Goal: Task Accomplishment & Management: Manage account settings

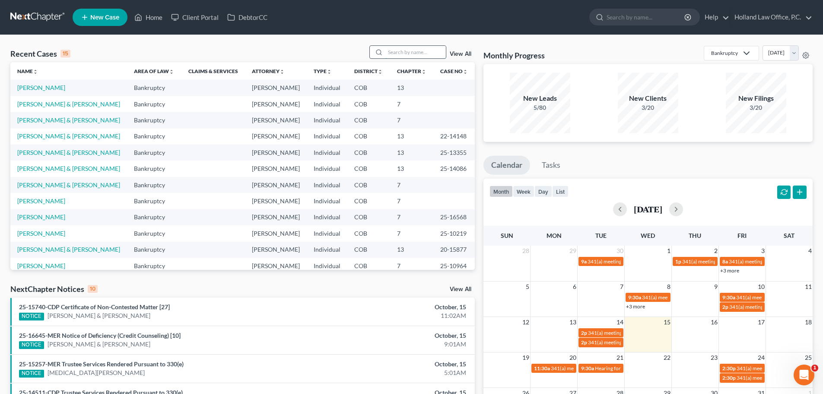
click at [394, 53] on input "search" at bounding box center [415, 52] width 60 height 13
click at [152, 17] on link "Home" at bounding box center [148, 18] width 37 height 16
click at [443, 71] on link "Case No unfold_more expand_more expand_less" at bounding box center [454, 71] width 28 height 6
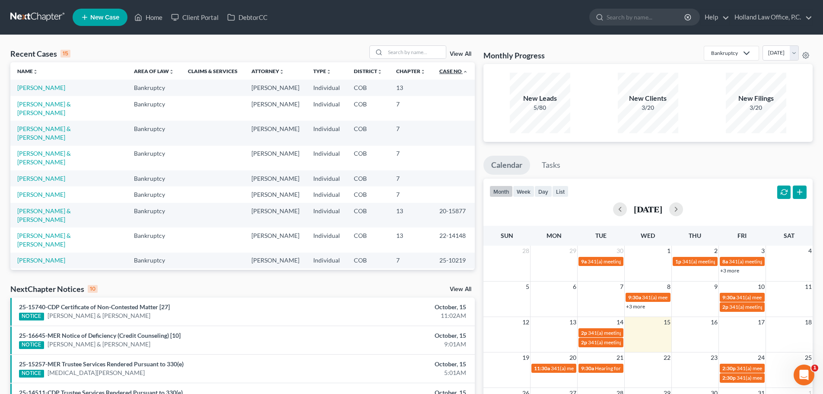
click at [443, 71] on link "Case No unfold_more expand_more expand_less" at bounding box center [453, 71] width 29 height 6
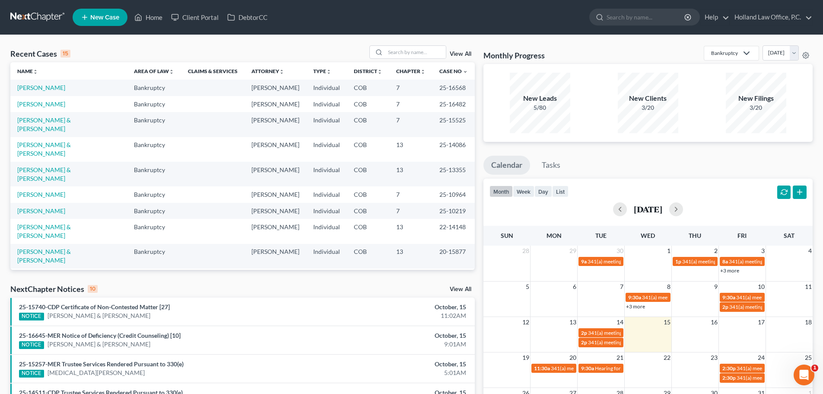
click at [468, 52] on link "View All" at bounding box center [461, 54] width 22 height 6
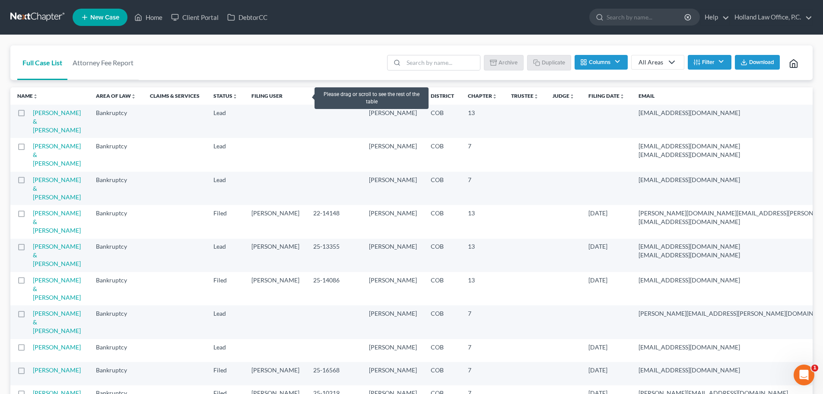
click at [313, 94] on link "Case Number unfold_more expand_more expand_less" at bounding box center [334, 95] width 42 height 6
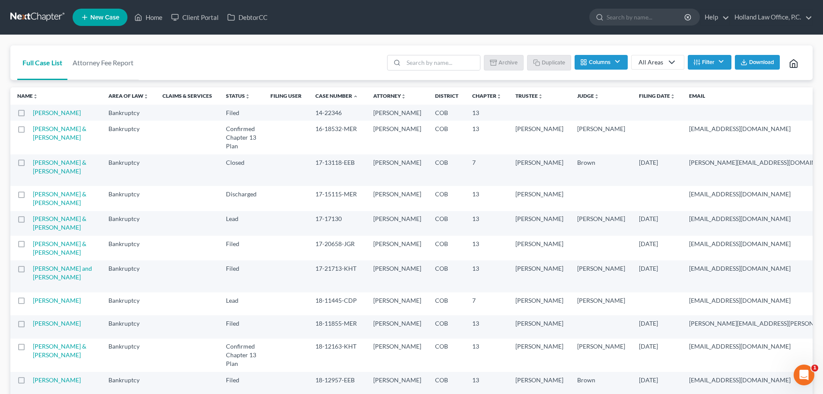
click at [315, 94] on link "Case Number unfold_more expand_more expand_less" at bounding box center [336, 95] width 43 height 6
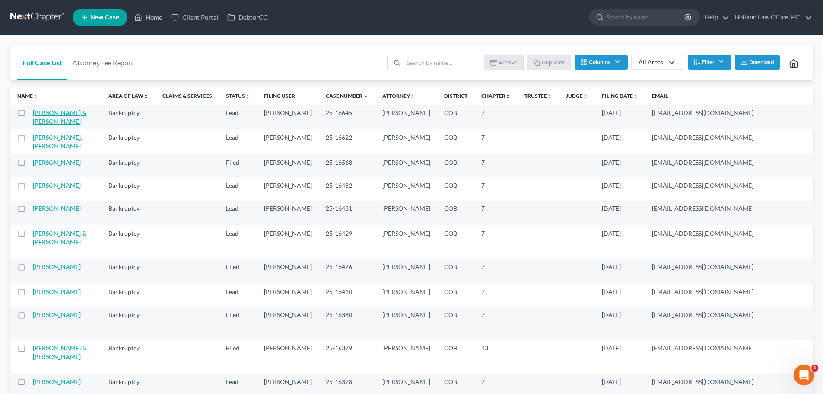
click at [39, 123] on link "[PERSON_NAME] & [PERSON_NAME]" at bounding box center [60, 117] width 54 height 16
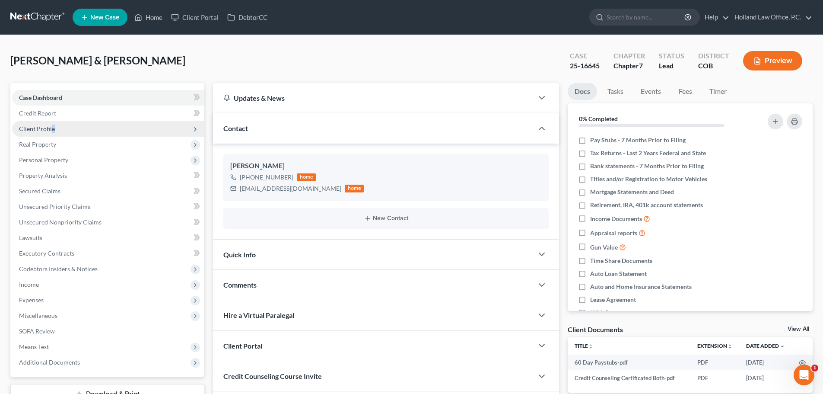
click at [53, 131] on span "Client Profile" at bounding box center [37, 128] width 36 height 7
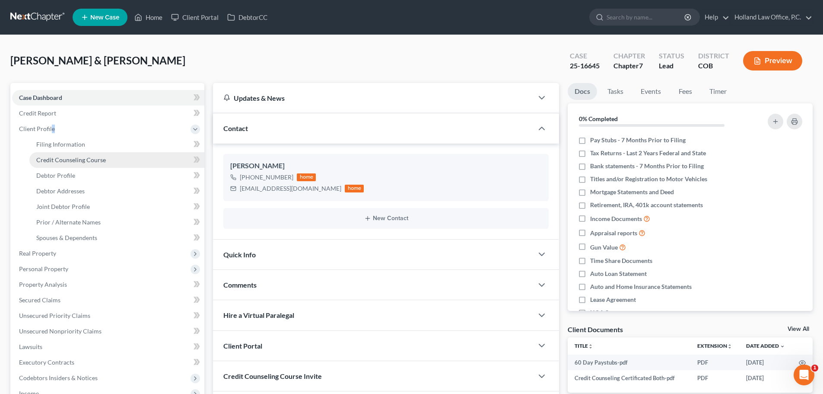
click at [60, 159] on span "Credit Counseling Course" at bounding box center [71, 159] width 70 height 7
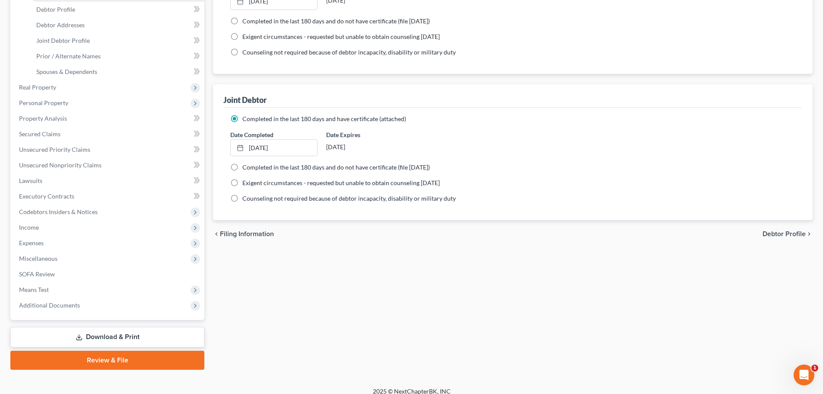
scroll to position [175, 0]
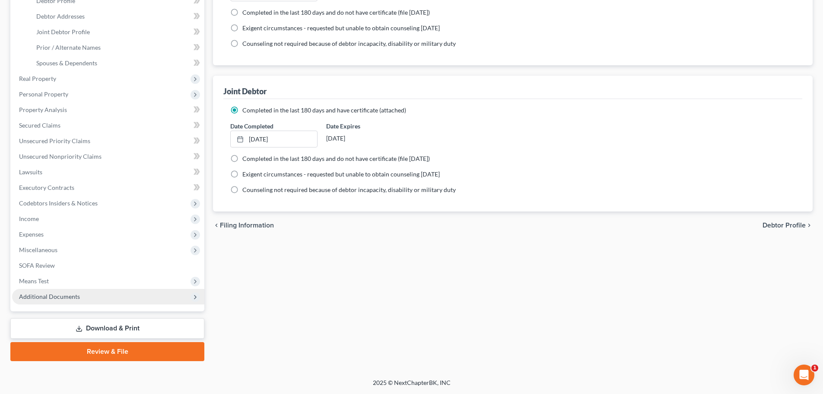
click at [67, 298] on span "Additional Documents" at bounding box center [49, 295] width 61 height 7
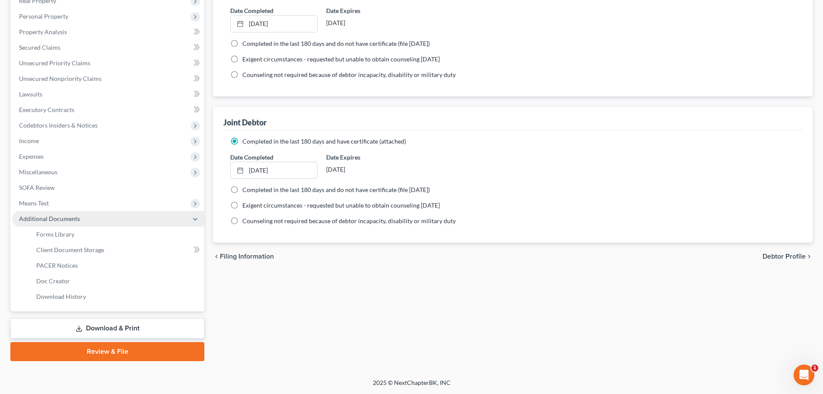
scroll to position [143, 0]
click at [70, 248] on span "Client Document Storage" at bounding box center [70, 249] width 68 height 7
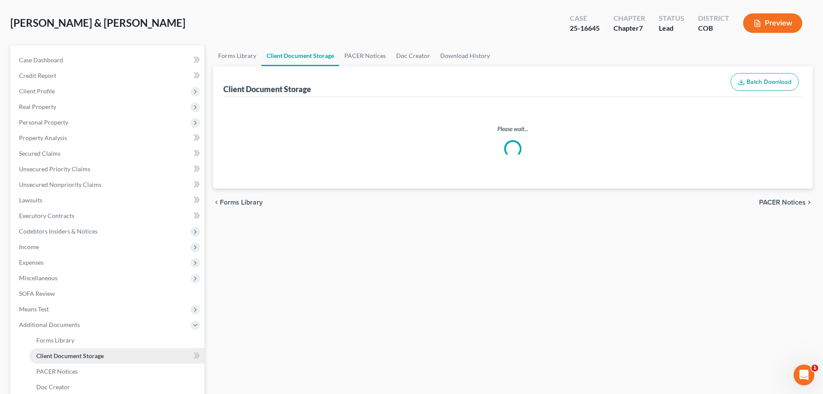
select select "5"
select select "28"
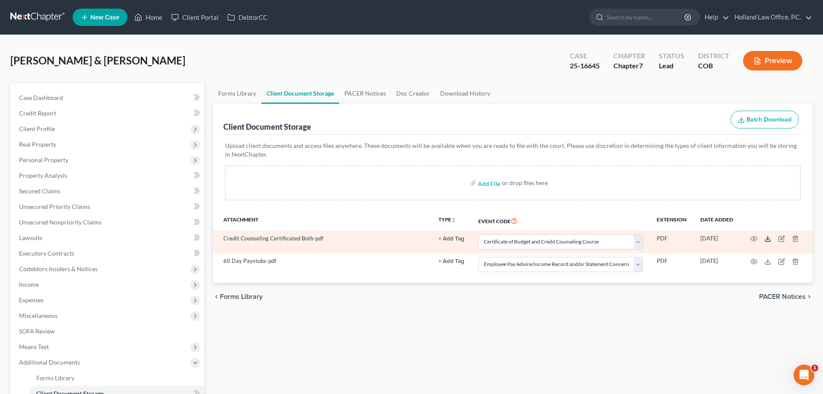
click at [768, 237] on line at bounding box center [768, 237] width 0 height 3
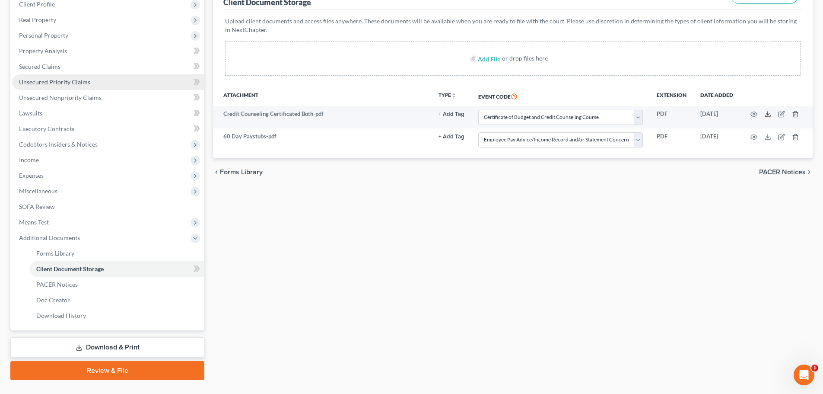
scroll to position [130, 0]
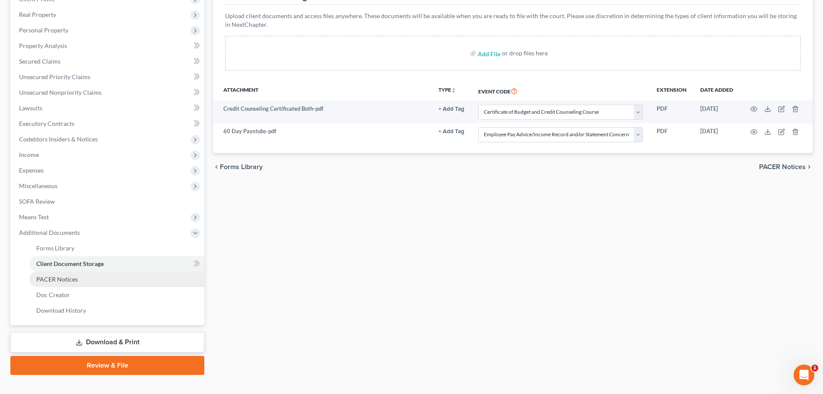
click at [68, 285] on link "PACER Notices" at bounding box center [116, 279] width 175 height 16
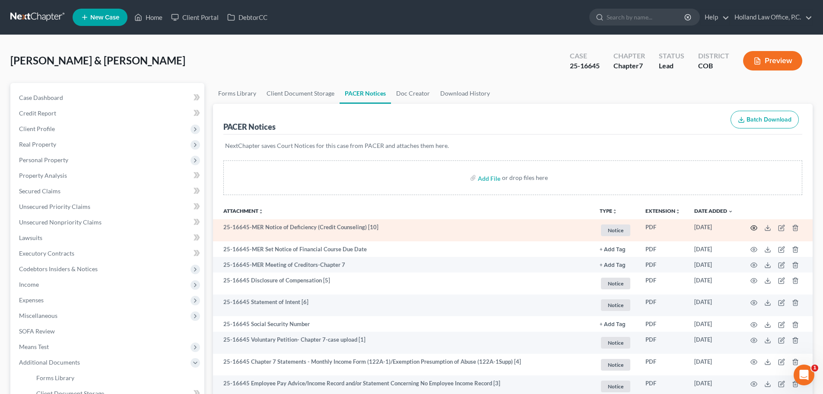
click at [754, 227] on icon "button" at bounding box center [753, 227] width 7 height 7
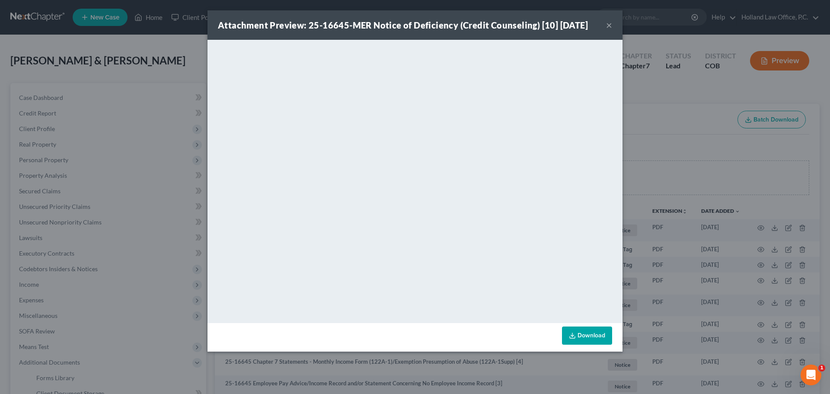
click at [610, 28] on button "×" at bounding box center [609, 25] width 6 height 10
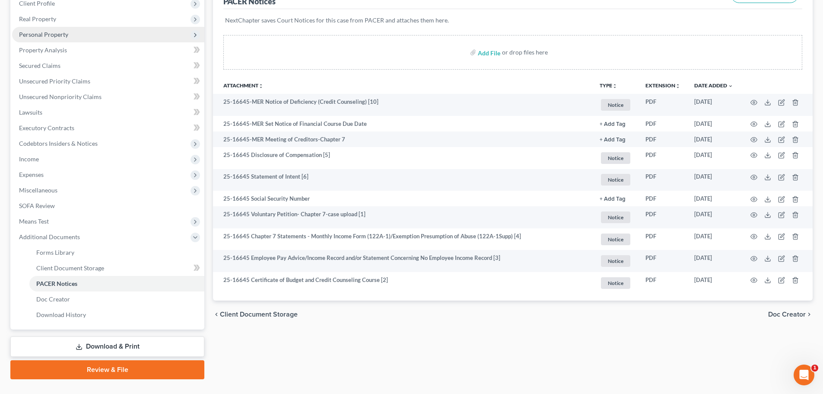
scroll to position [143, 0]
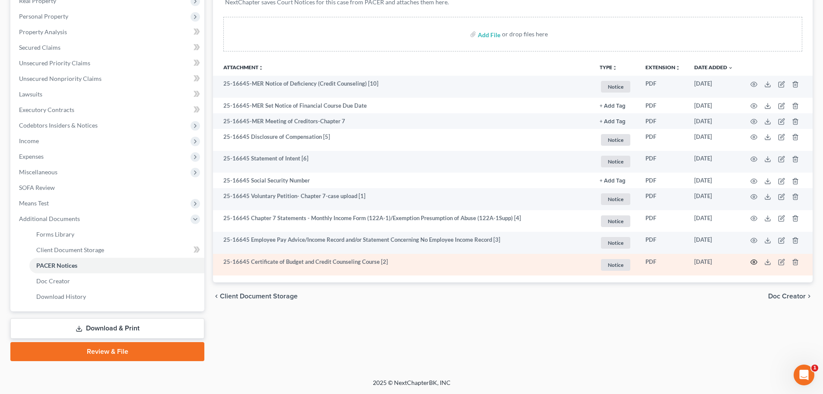
click at [751, 261] on icon "button" at bounding box center [753, 261] width 7 height 7
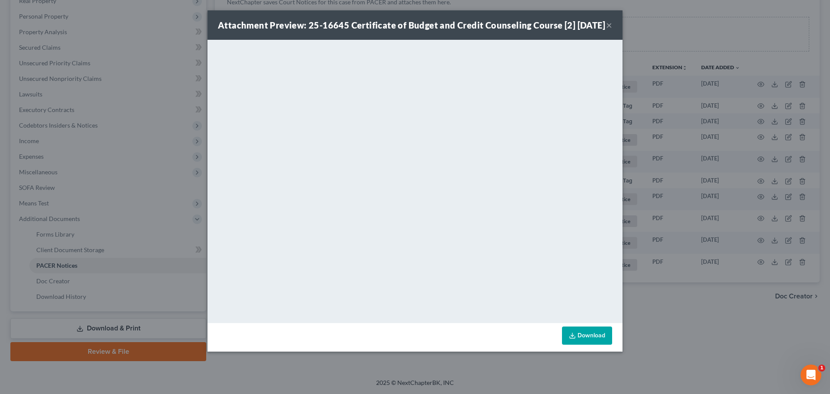
click at [606, 30] on button "×" at bounding box center [609, 25] width 6 height 10
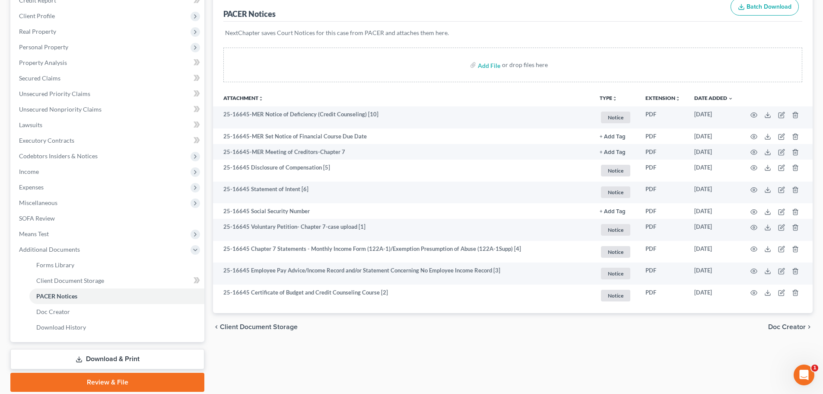
scroll to position [0, 0]
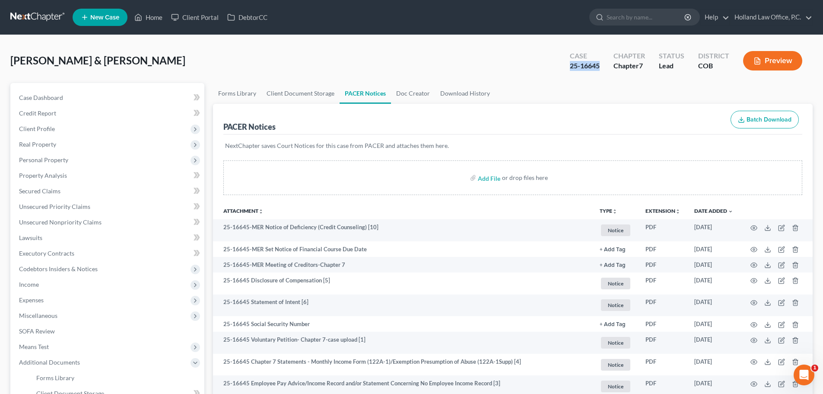
drag, startPoint x: 571, startPoint y: 67, endPoint x: 601, endPoint y: 68, distance: 30.3
click at [601, 68] on div "Case 25-16645" at bounding box center [585, 61] width 44 height 25
copy div "25-16645"
